Goal: Find specific page/section: Find specific page/section

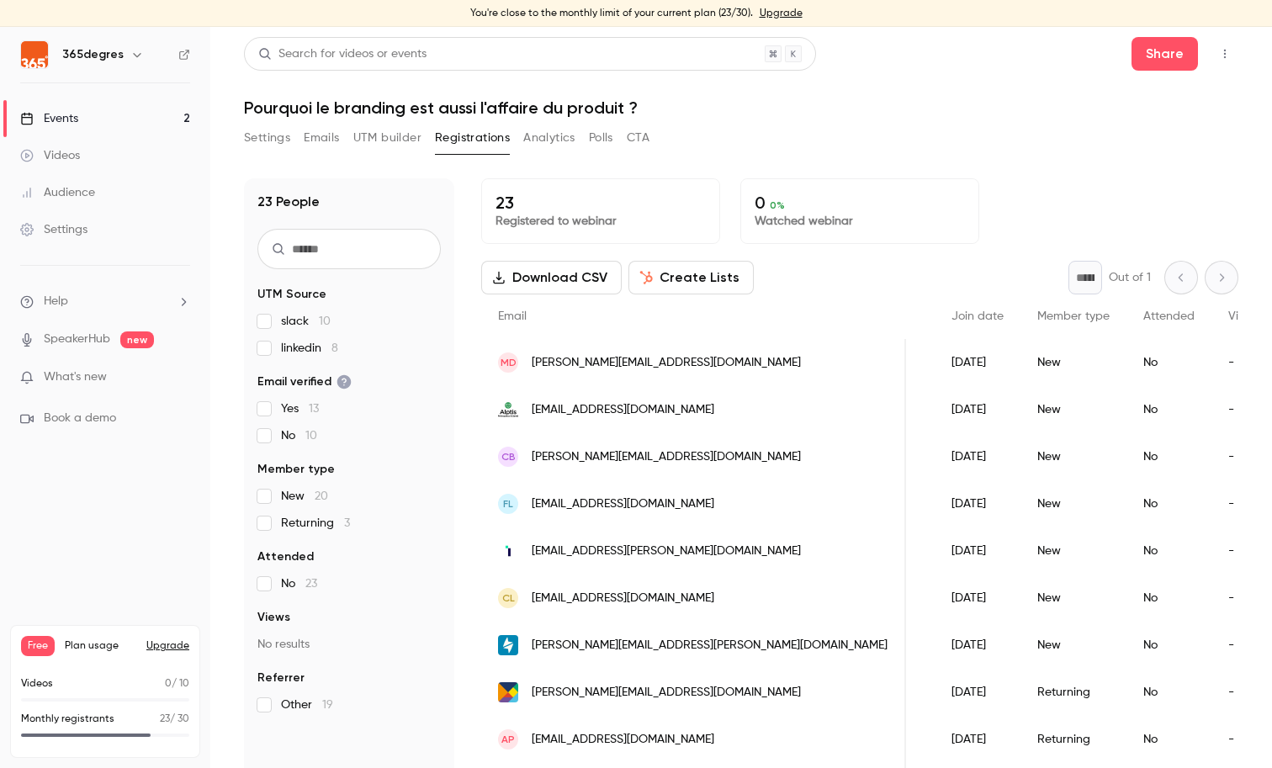
scroll to position [0, 183]
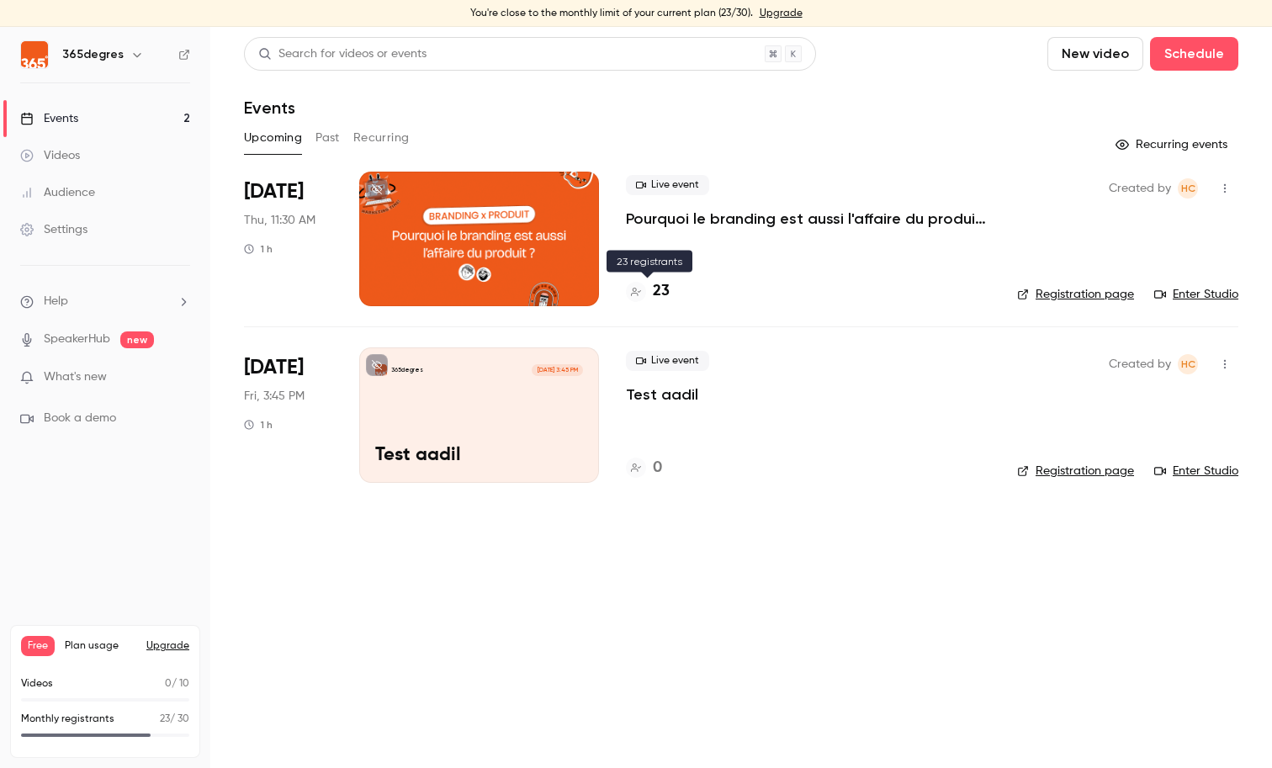
click at [665, 285] on h4 "23" at bounding box center [661, 291] width 17 height 23
